Goal: Navigation & Orientation: Find specific page/section

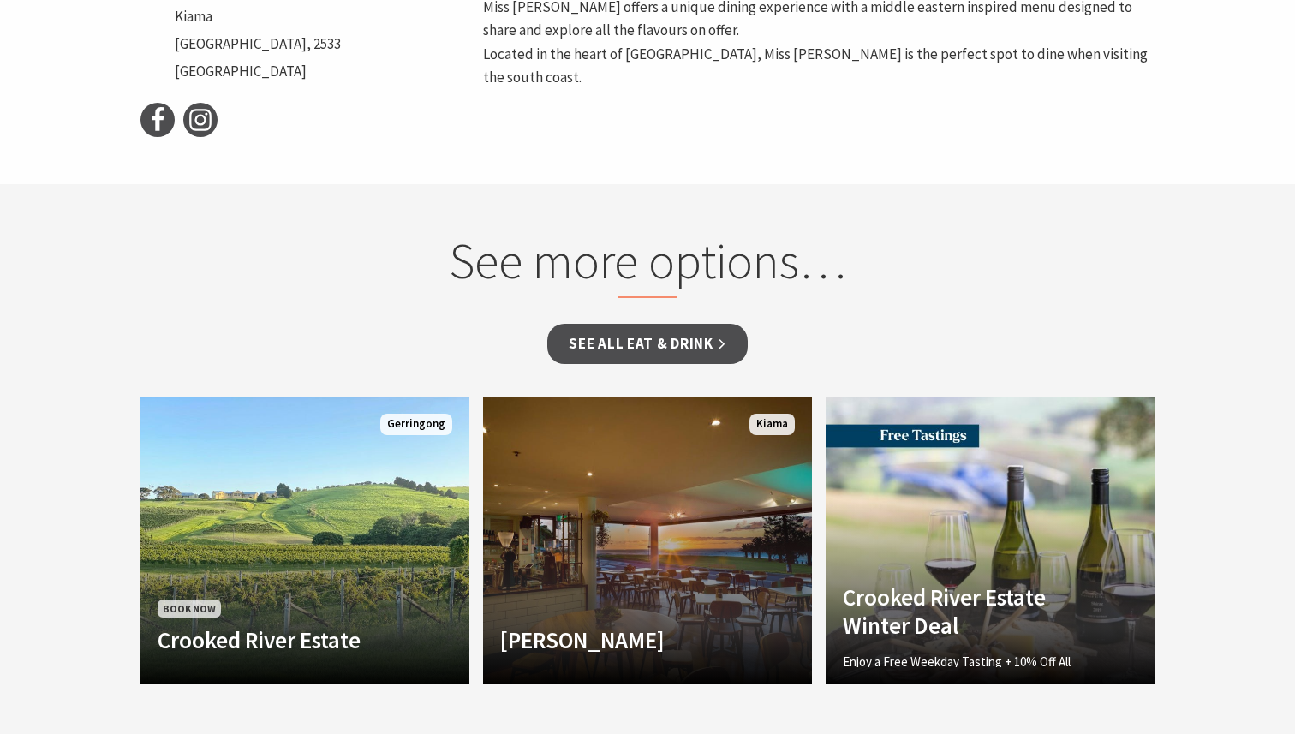
scroll to position [1093, 0]
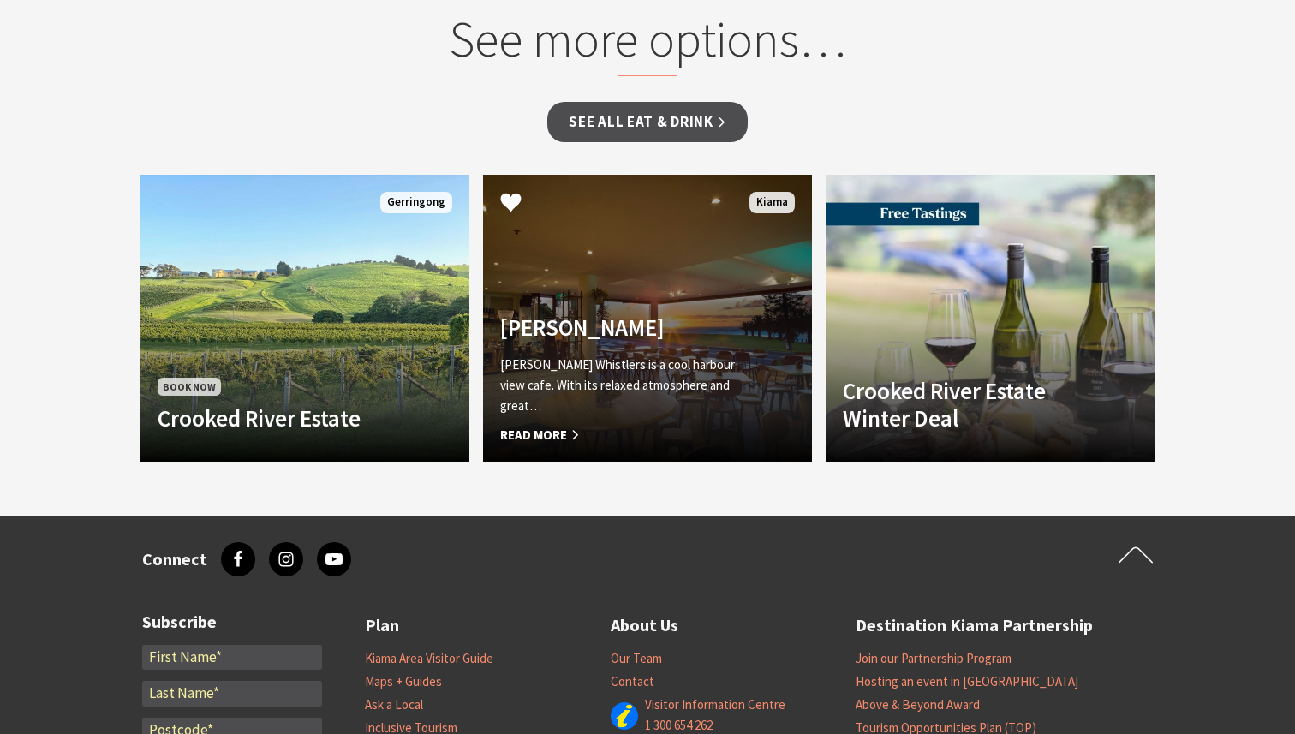
click at [690, 292] on link "Penny Whistlers Penny Whistlers is a cool harbour view cafe. With its relaxed a…" at bounding box center [647, 319] width 329 height 288
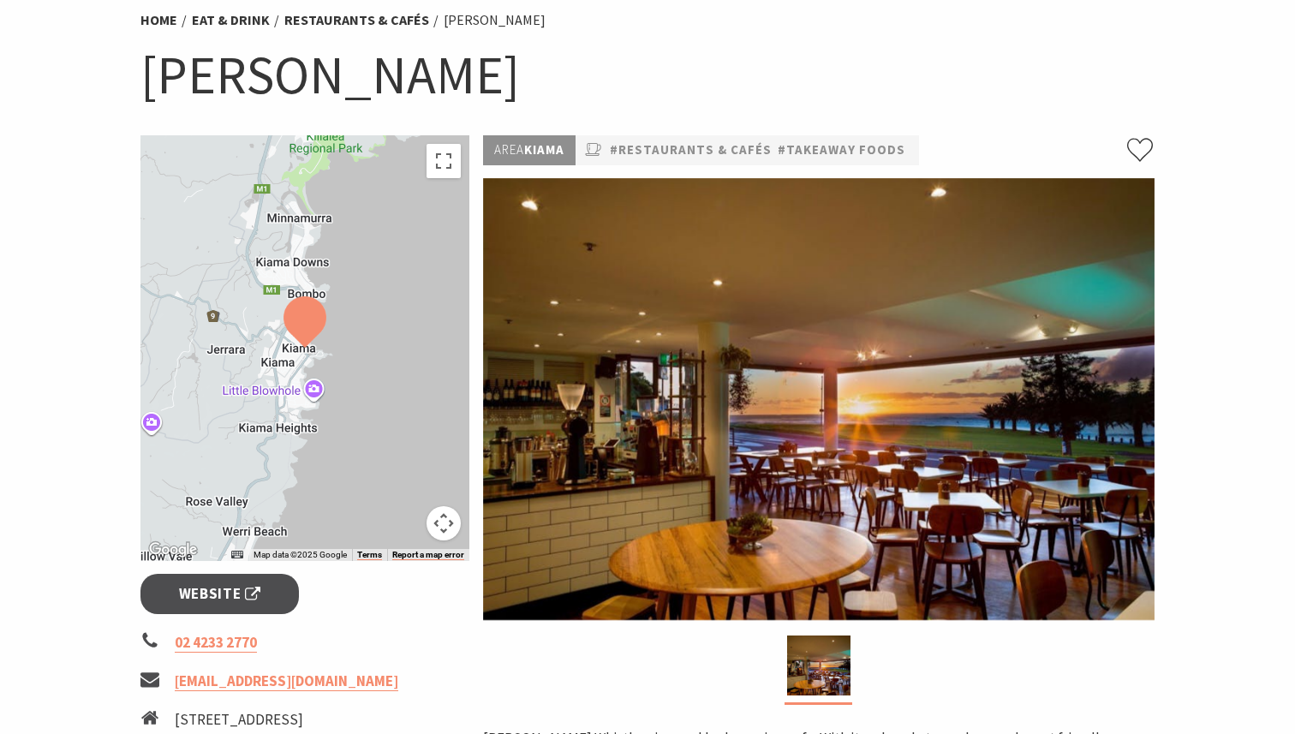
scroll to position [142, 0]
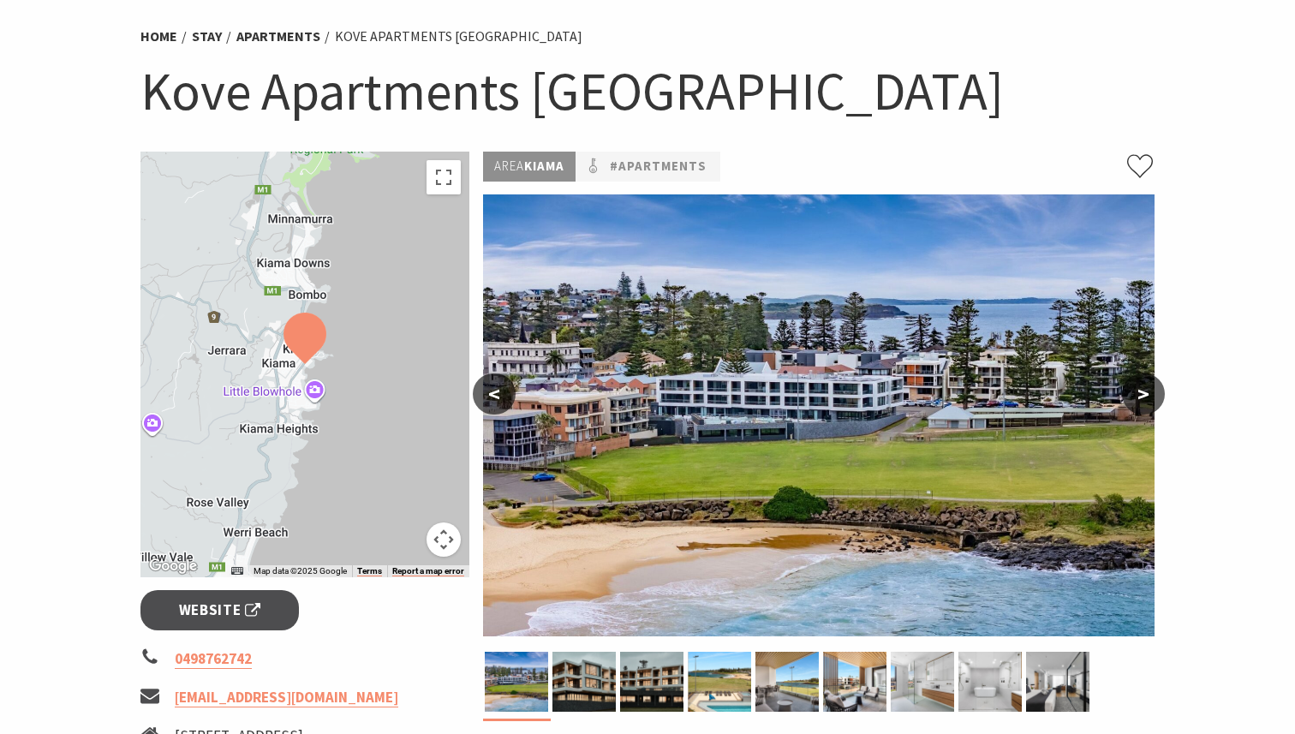
scroll to position [218, 0]
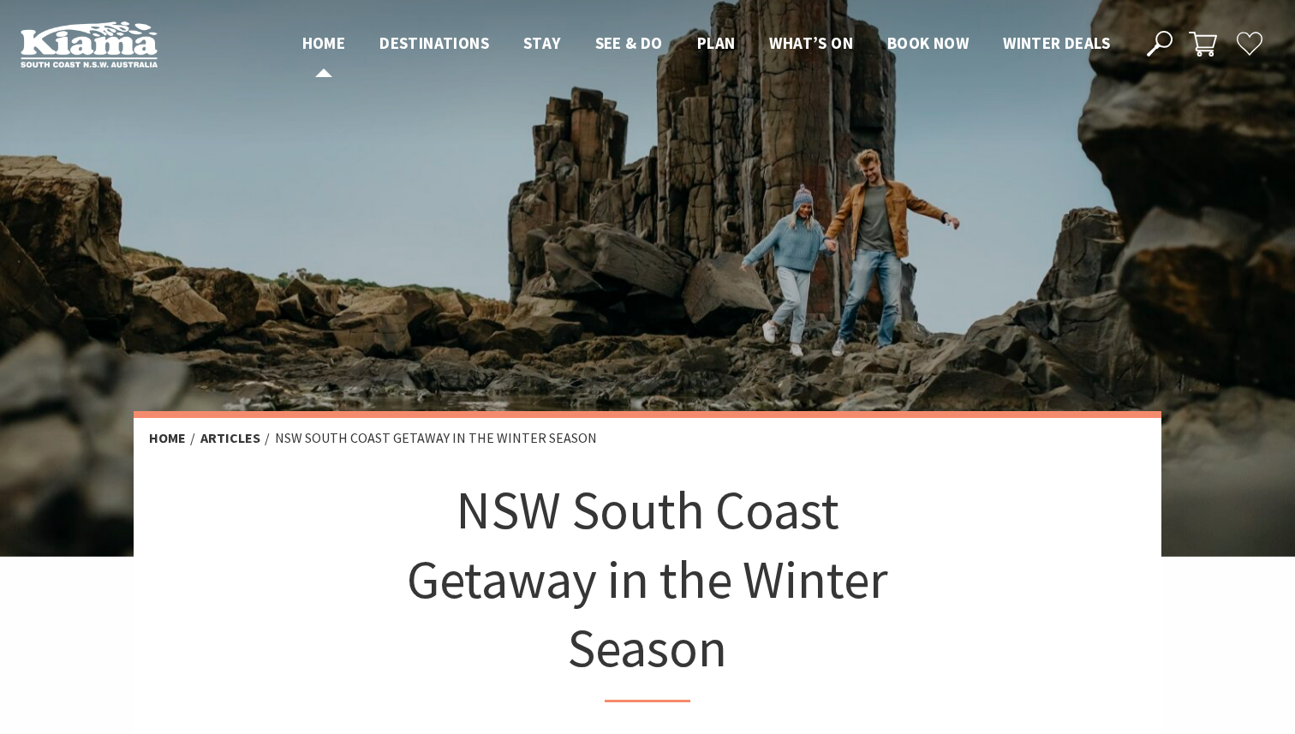
click at [302, 39] on span "Home" at bounding box center [324, 43] width 44 height 21
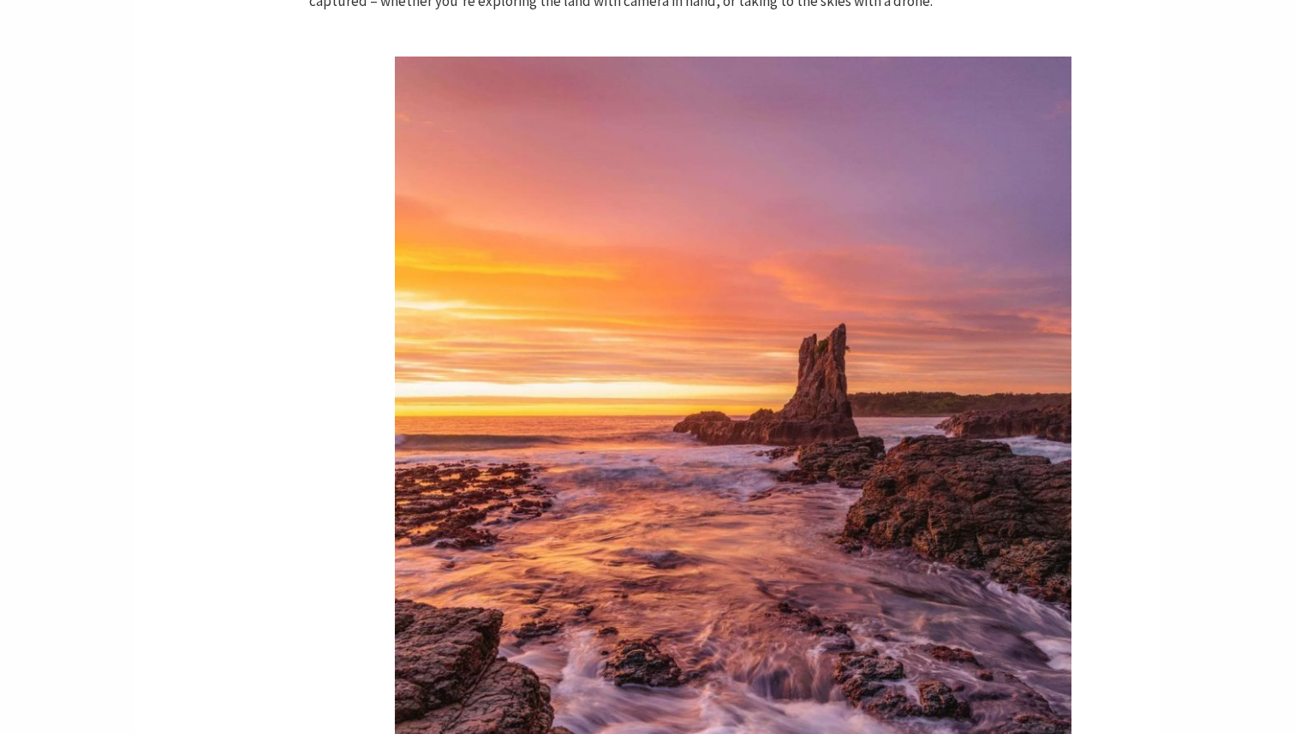
scroll to position [2213, 0]
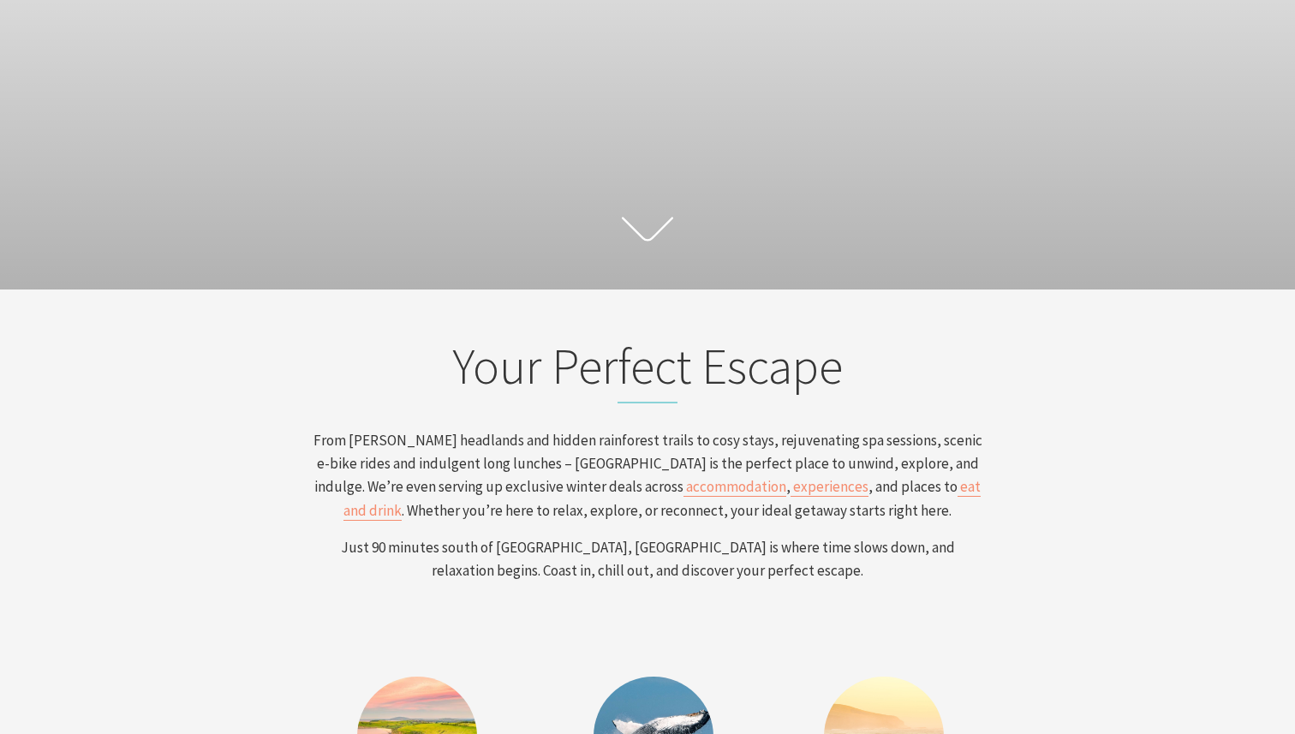
scroll to position [280, 1282]
